Goal: Task Accomplishment & Management: Complete application form

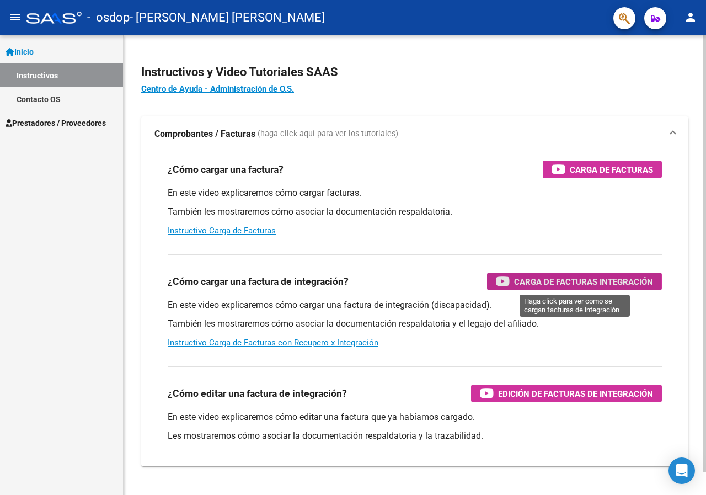
click at [529, 281] on span "Carga de Facturas Integración" at bounding box center [583, 282] width 139 height 14
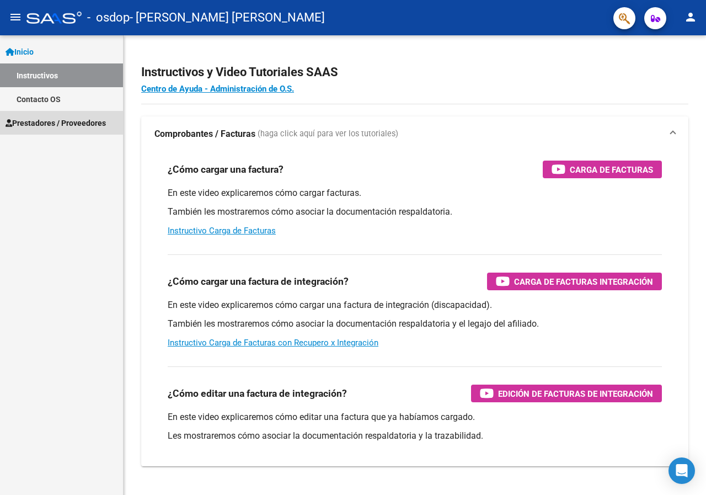
click at [46, 123] on span "Prestadores / Proveedores" at bounding box center [56, 123] width 100 height 12
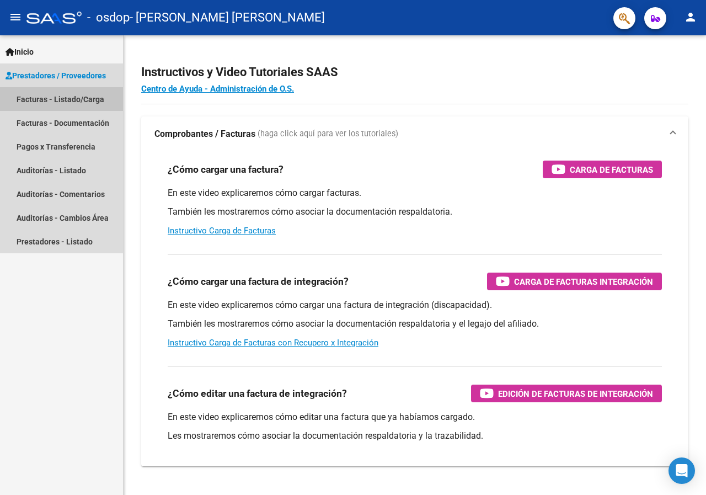
click at [59, 97] on link "Facturas - Listado/Carga" at bounding box center [61, 99] width 123 height 24
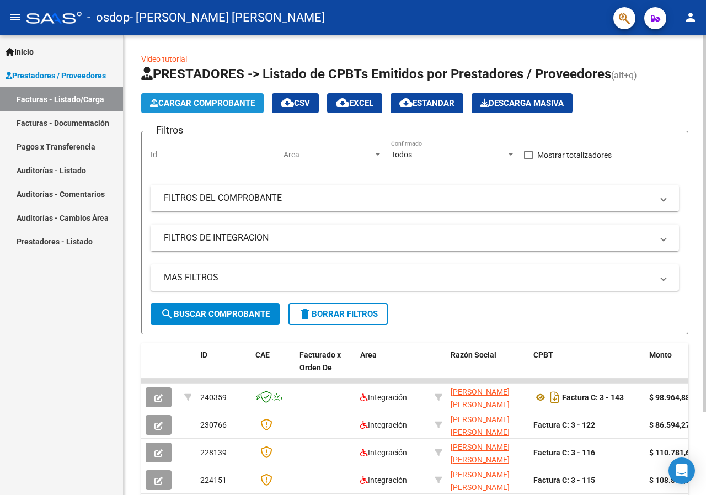
click at [206, 103] on span "Cargar Comprobante" at bounding box center [202, 103] width 105 height 10
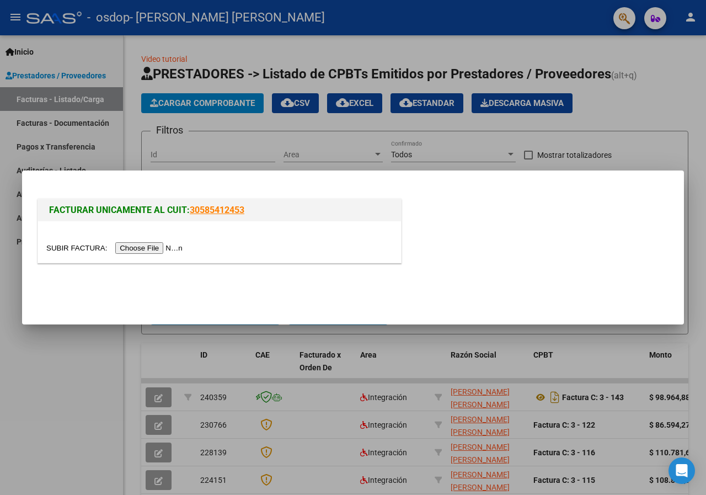
click at [162, 247] on input "file" at bounding box center [116, 248] width 140 height 12
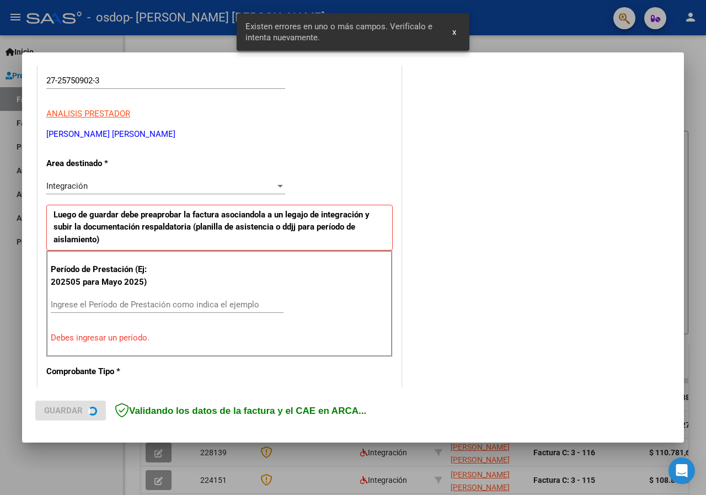
scroll to position [215, 0]
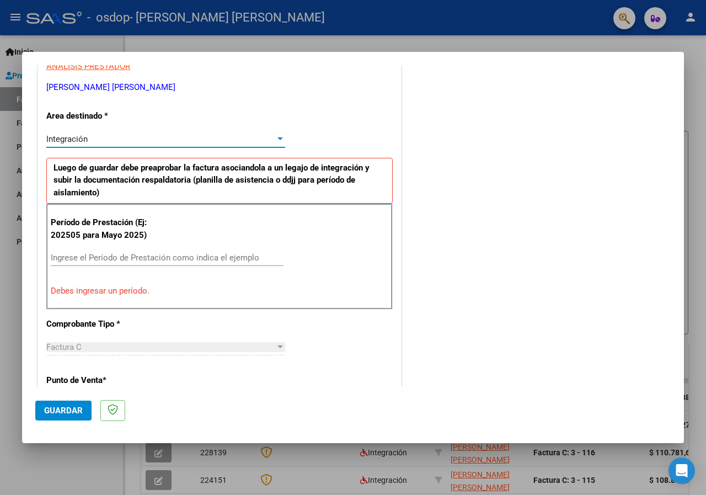
click at [277, 138] on div at bounding box center [280, 138] width 6 height 3
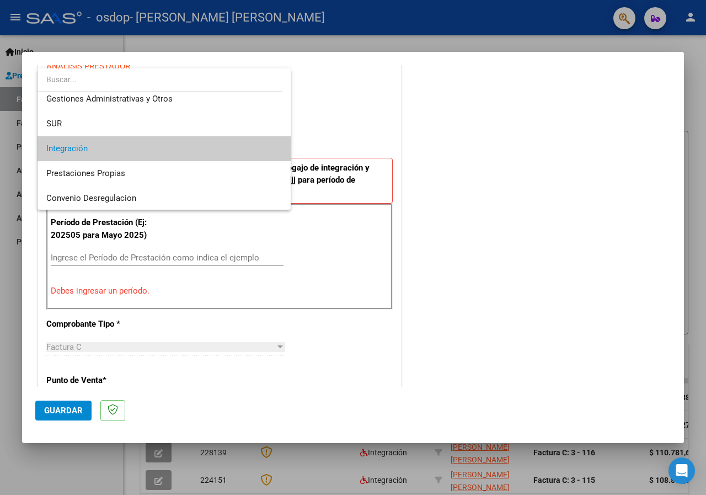
scroll to position [39, 0]
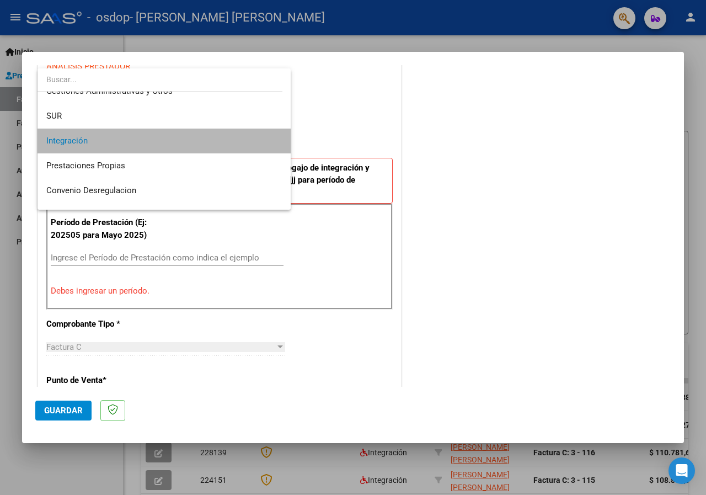
click at [216, 140] on span "Integración" at bounding box center [164, 141] width 236 height 25
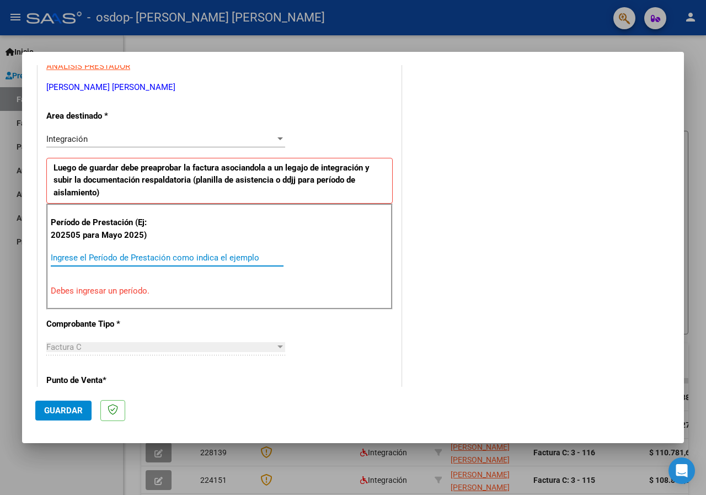
click at [111, 257] on input "Ingrese el Período de Prestación como indica el ejemplo" at bounding box center [167, 258] width 233 height 10
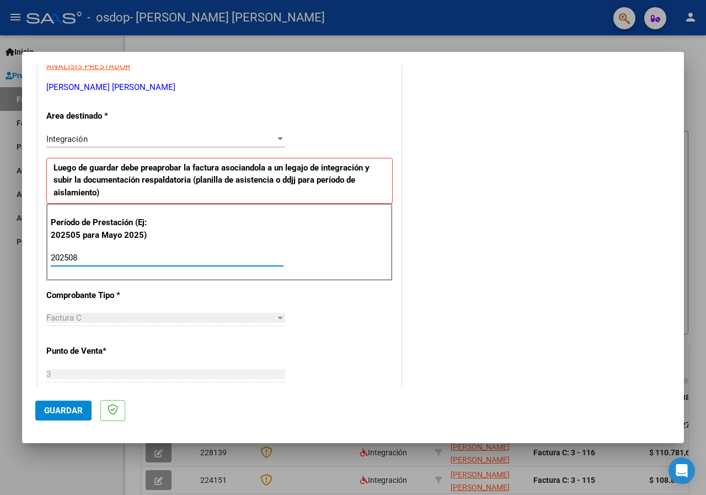
type input "202508"
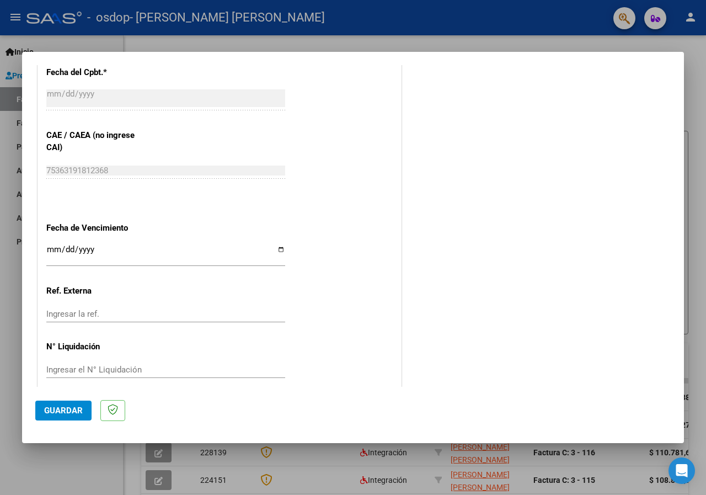
scroll to position [674, 0]
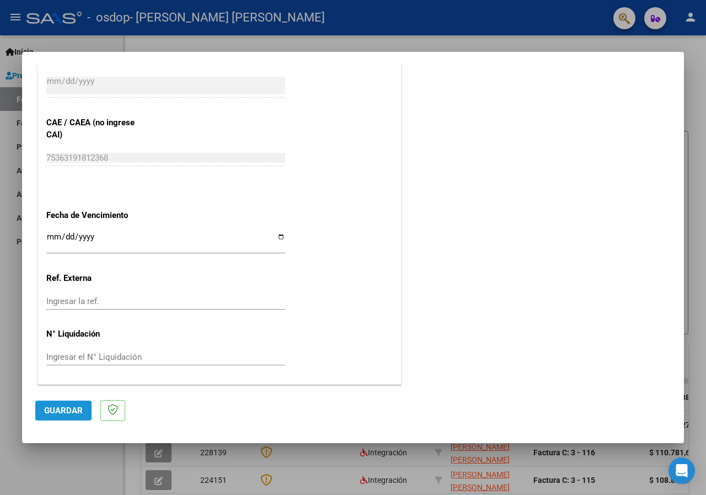
click at [58, 411] on span "Guardar" at bounding box center [63, 410] width 39 height 10
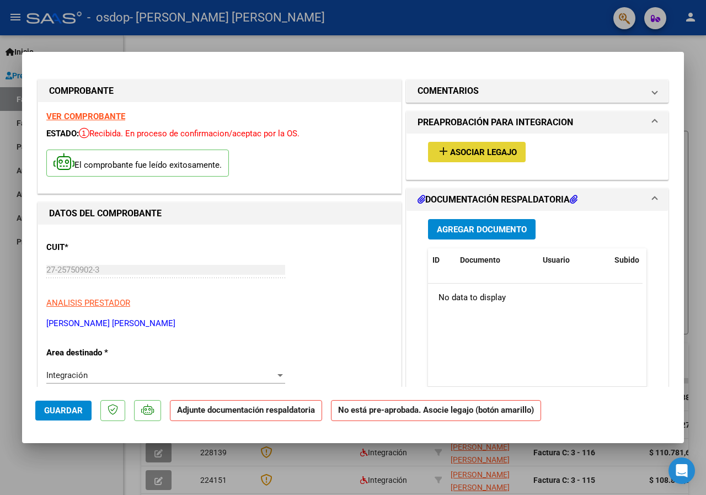
click at [496, 153] on span "Asociar Legajo" at bounding box center [483, 152] width 67 height 10
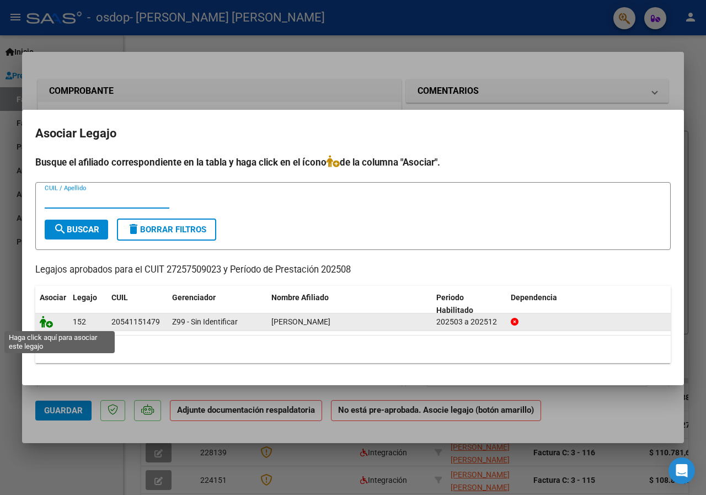
click at [47, 323] on icon at bounding box center [46, 322] width 13 height 12
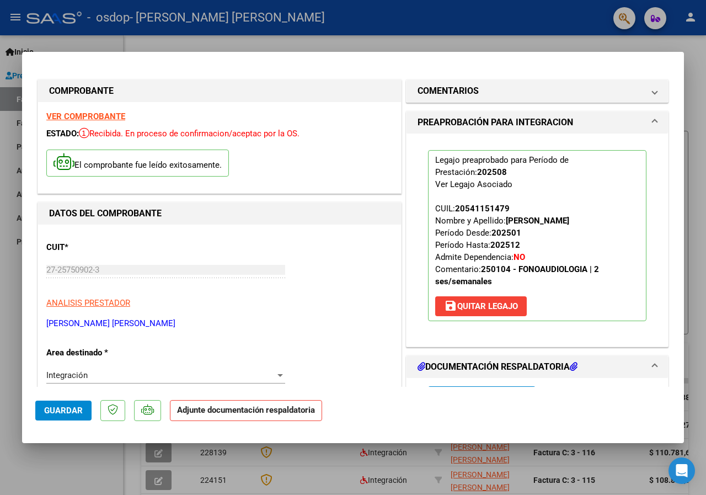
click at [454, 367] on h1 "DOCUMENTACIÓN RESPALDATORIA" at bounding box center [498, 366] width 160 height 13
click at [57, 414] on span "Guardar" at bounding box center [63, 410] width 39 height 10
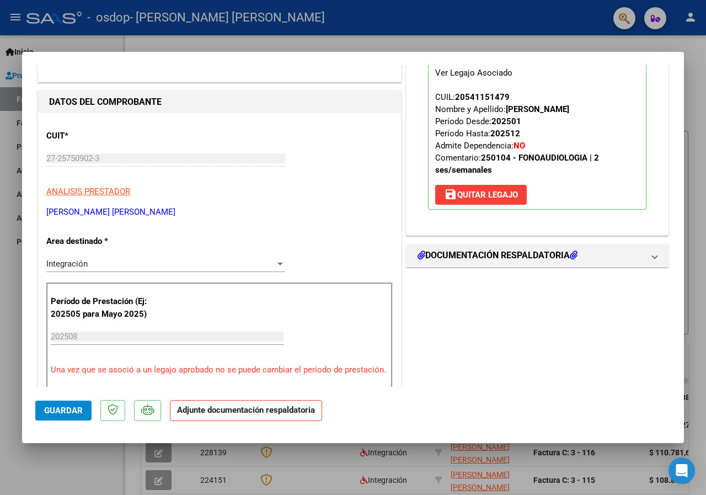
scroll to position [122, 0]
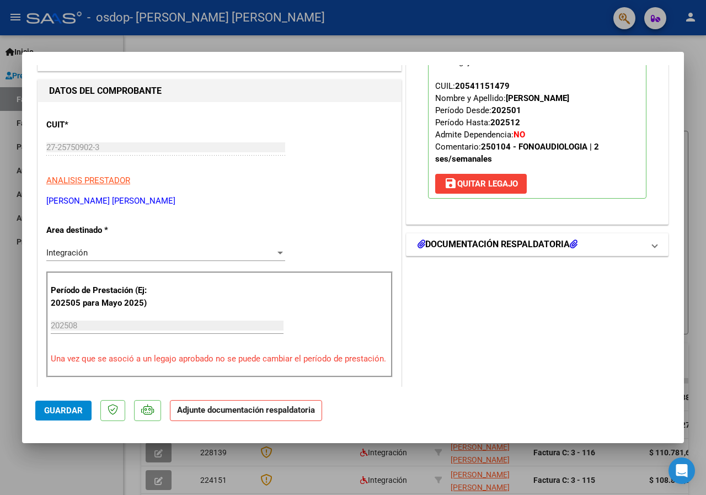
click at [529, 244] on h1 "DOCUMENTACIÓN RESPALDATORIA" at bounding box center [498, 244] width 160 height 13
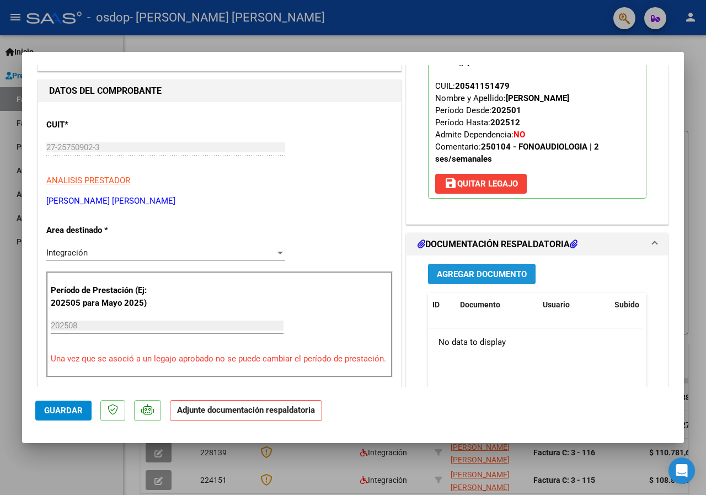
click at [502, 274] on span "Agregar Documento" at bounding box center [482, 274] width 90 height 10
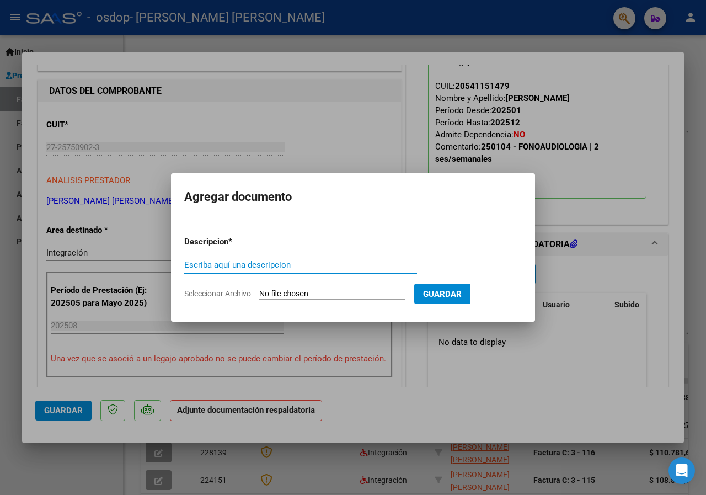
click at [268, 261] on input "Escriba aquí una descripcion" at bounding box center [300, 265] width 233 height 10
type input "Planilla de asistencia [DATE]"
click at [330, 294] on input "Seleccionar Archivo" at bounding box center [332, 294] width 146 height 10
type input "C:\fakepath\Documento 104 (1).pdf"
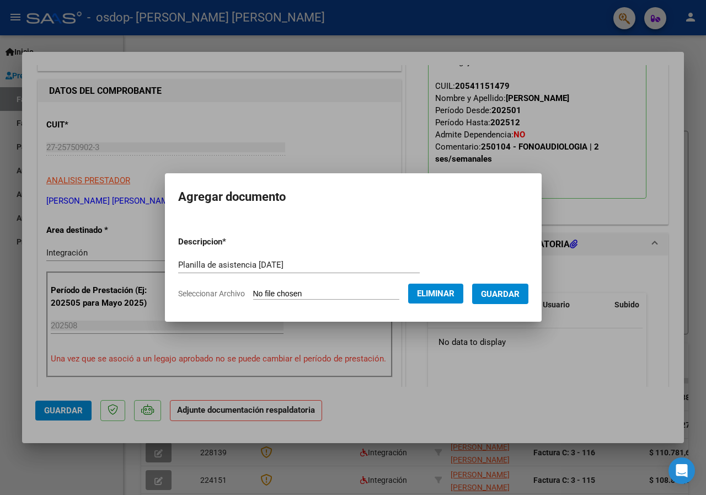
click at [520, 292] on span "Guardar" at bounding box center [500, 294] width 39 height 10
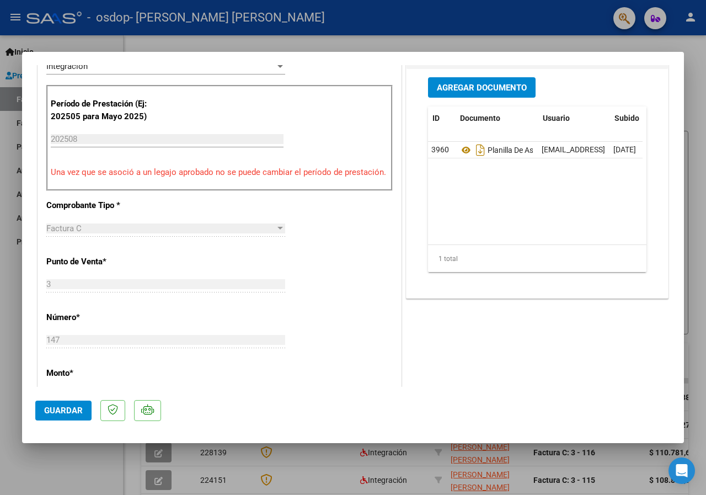
scroll to position [0, 0]
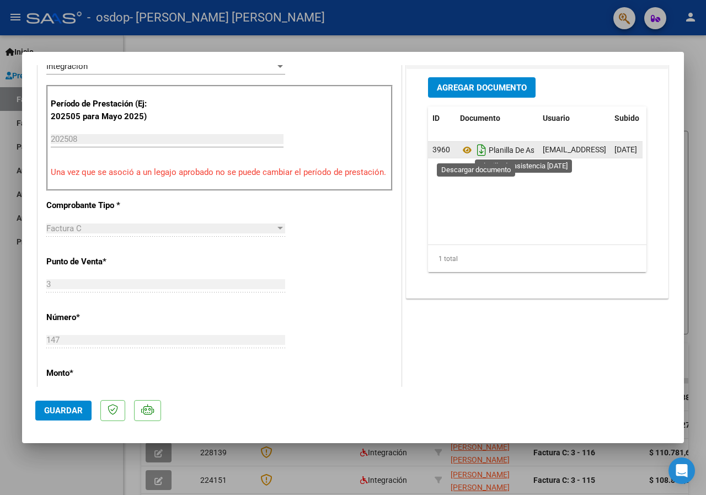
click at [478, 151] on icon "Descargar documento" at bounding box center [481, 150] width 14 height 18
click at [478, 151] on icon at bounding box center [480, 149] width 12 height 12
